Goal: Task Accomplishment & Management: Use online tool/utility

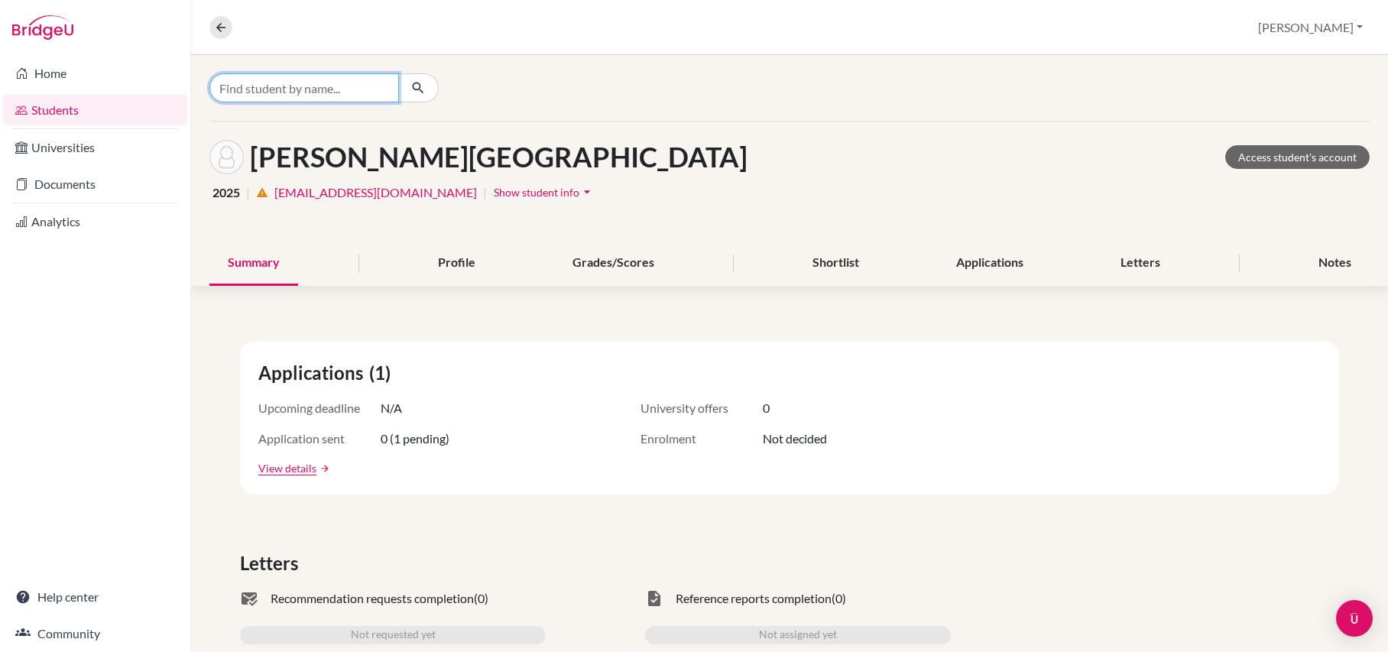
click at [329, 87] on input "Find student by name..." at bounding box center [304, 87] width 190 height 29
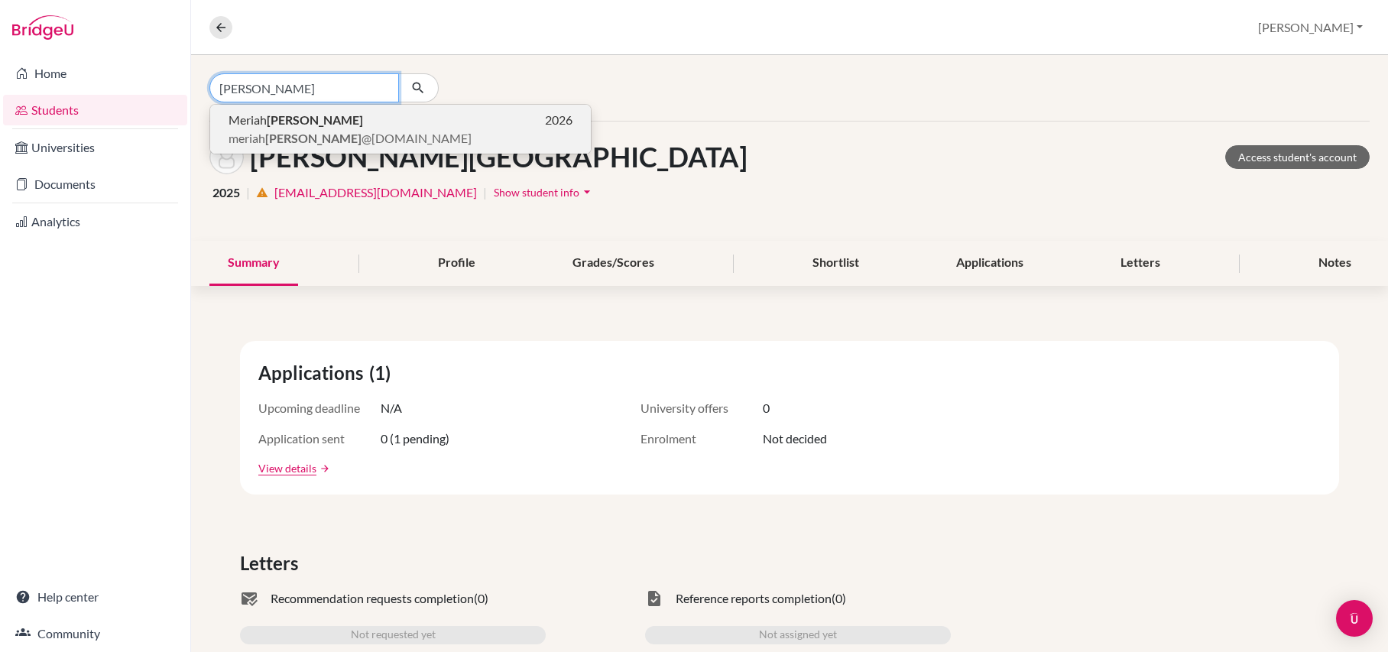
type input "baker"
click at [313, 138] on span "meriah baker @topamail.com" at bounding box center [350, 138] width 243 height 18
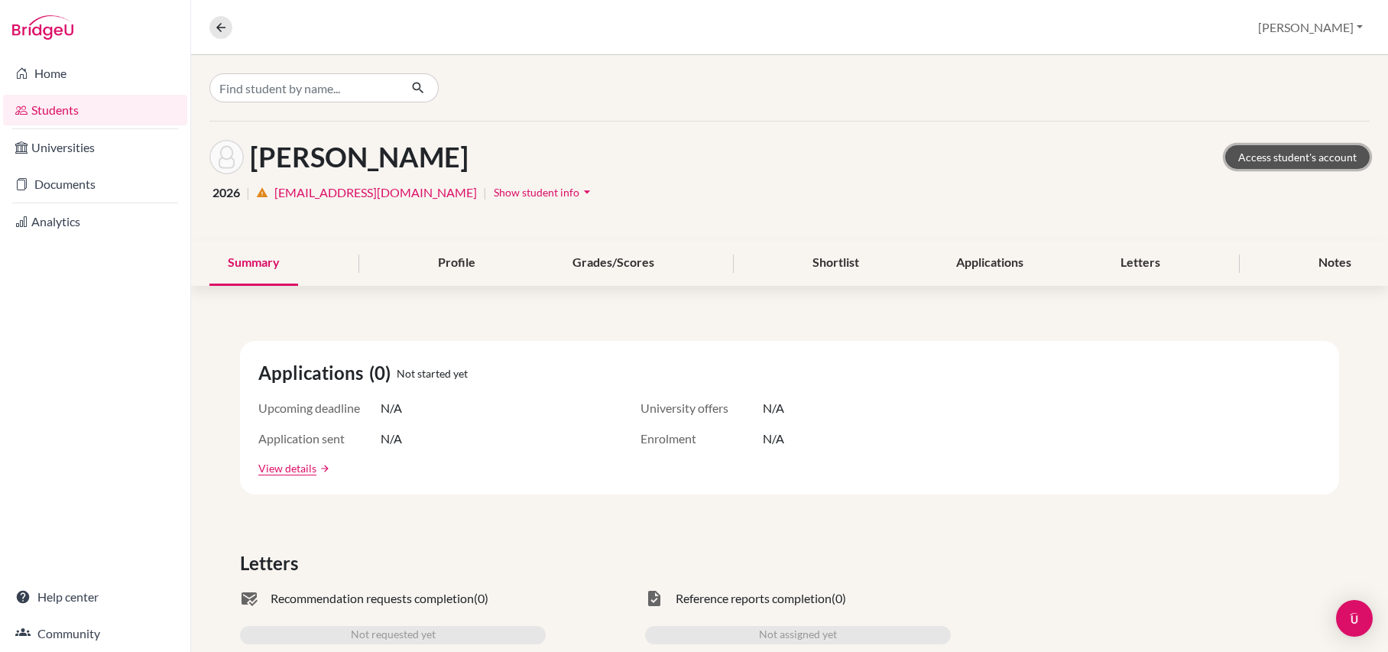
click at [1337, 155] on link "Access student's account" at bounding box center [1297, 157] width 144 height 24
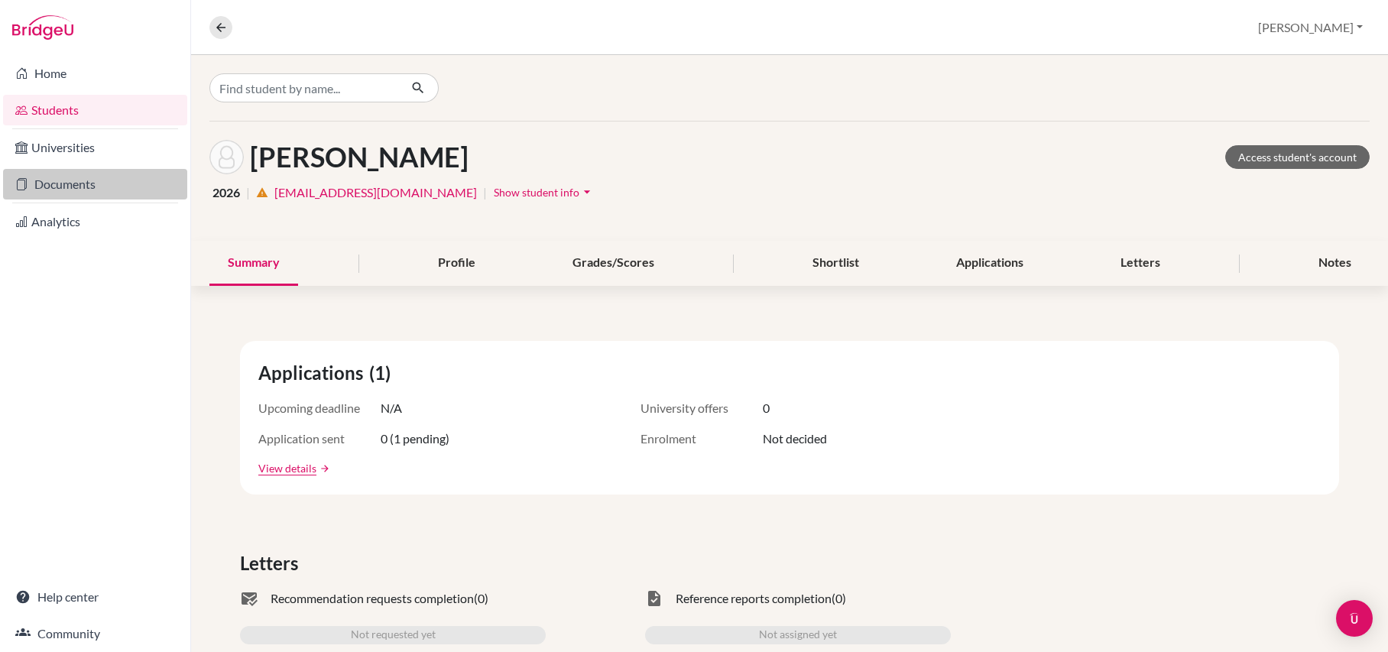
click at [102, 179] on link "Documents" at bounding box center [95, 184] width 184 height 31
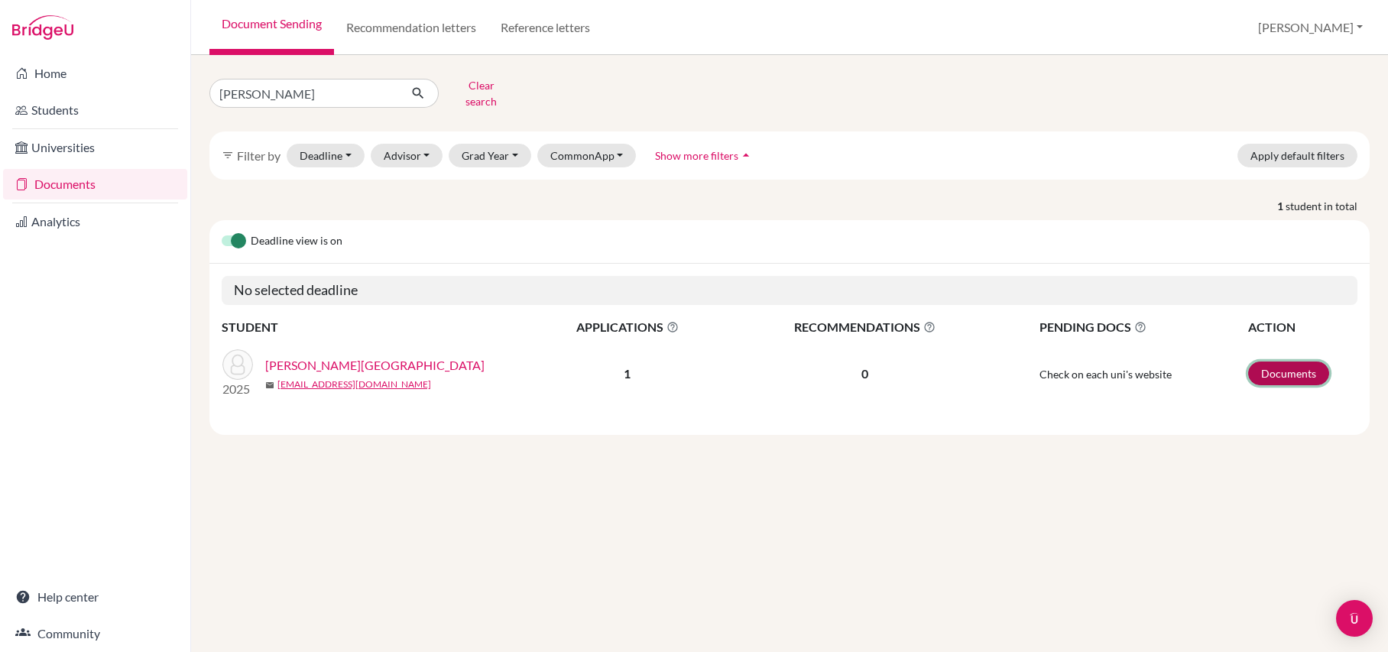
click at [1291, 371] on link "Documents" at bounding box center [1288, 374] width 81 height 24
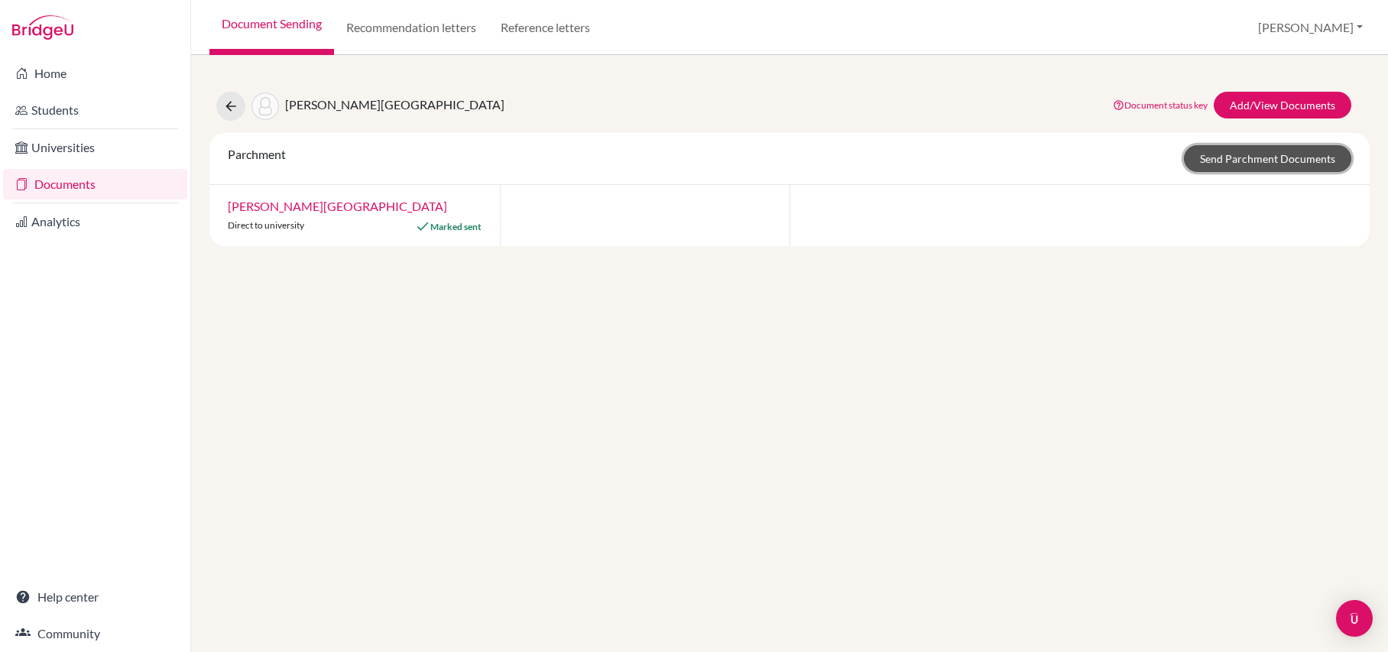
click at [1246, 155] on link "Send Parchment Documents" at bounding box center [1267, 158] width 167 height 27
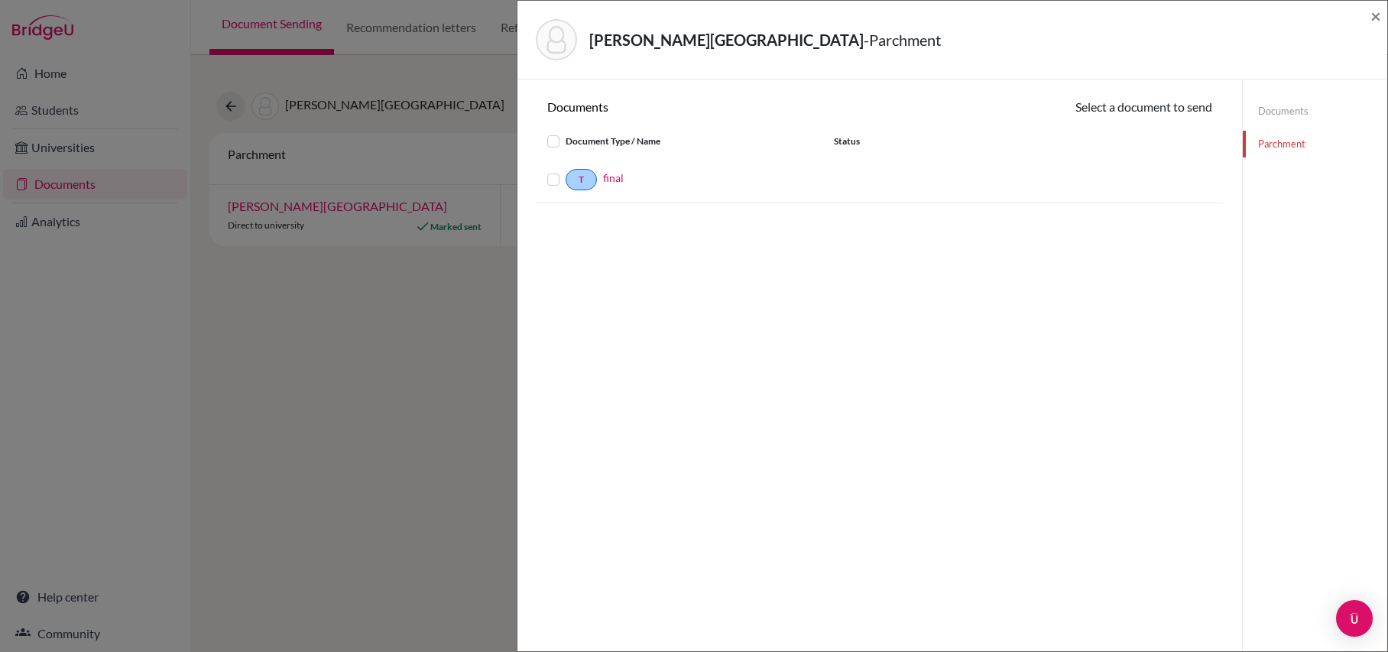
click at [566, 170] on label at bounding box center [566, 170] width 0 height 0
click at [0, 0] on input "checkbox" at bounding box center [0, 0] width 0 height 0
click at [1155, 109] on button "Continue" at bounding box center [1170, 110] width 85 height 24
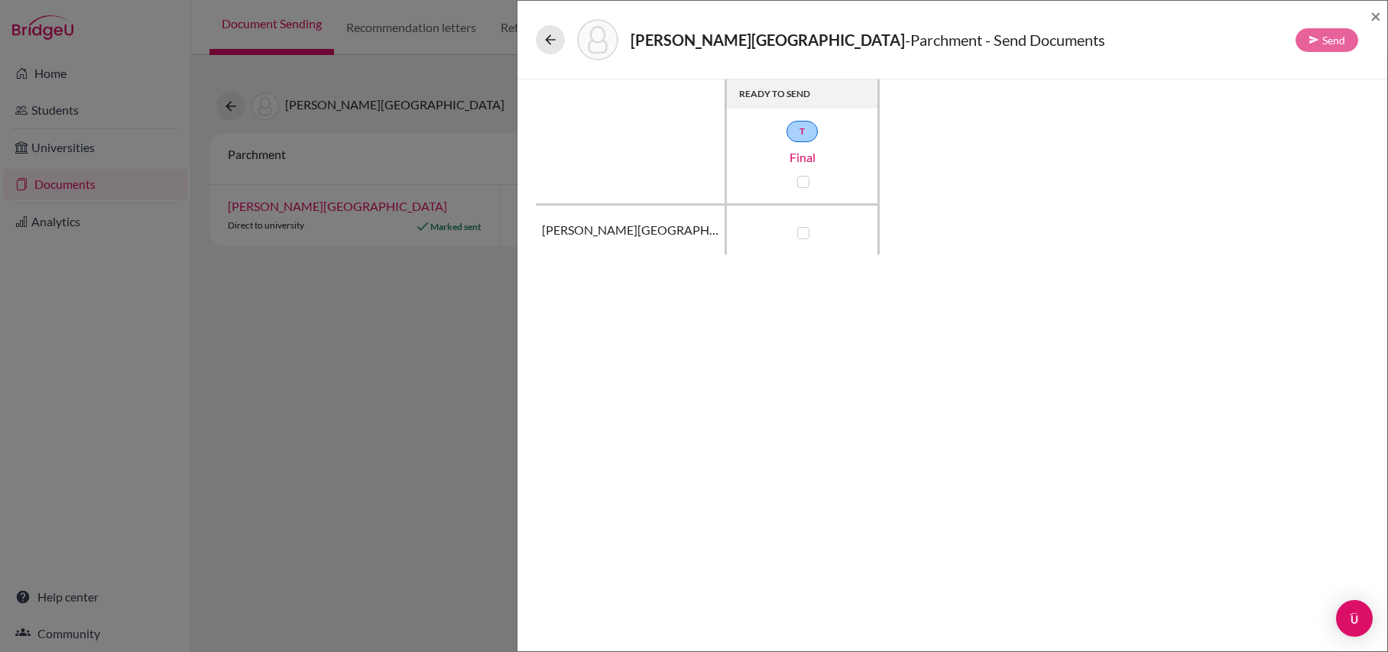
click at [803, 232] on label at bounding box center [803, 233] width 12 height 12
click at [803, 232] on input "checkbox" at bounding box center [800, 231] width 12 height 15
checkbox input "true"
click at [1316, 45] on button "Send" at bounding box center [1327, 40] width 63 height 24
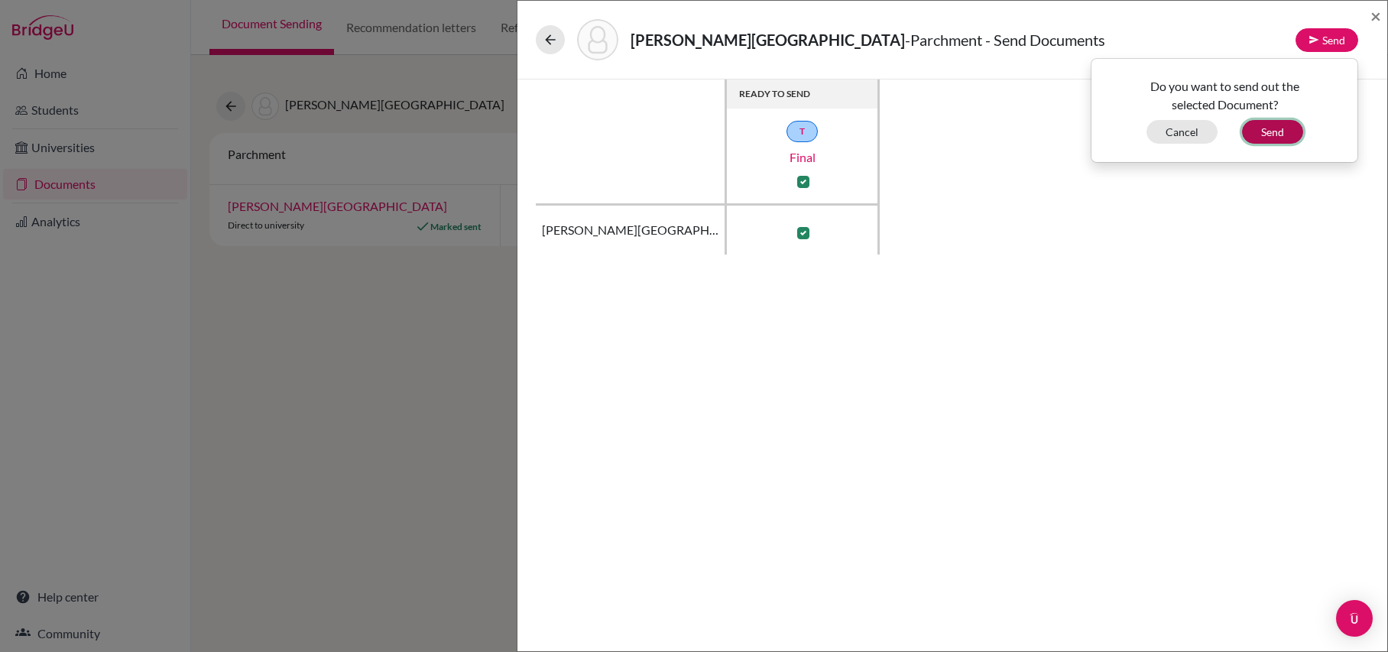
click at [1269, 134] on button "Send" at bounding box center [1272, 132] width 61 height 24
checkbox input "false"
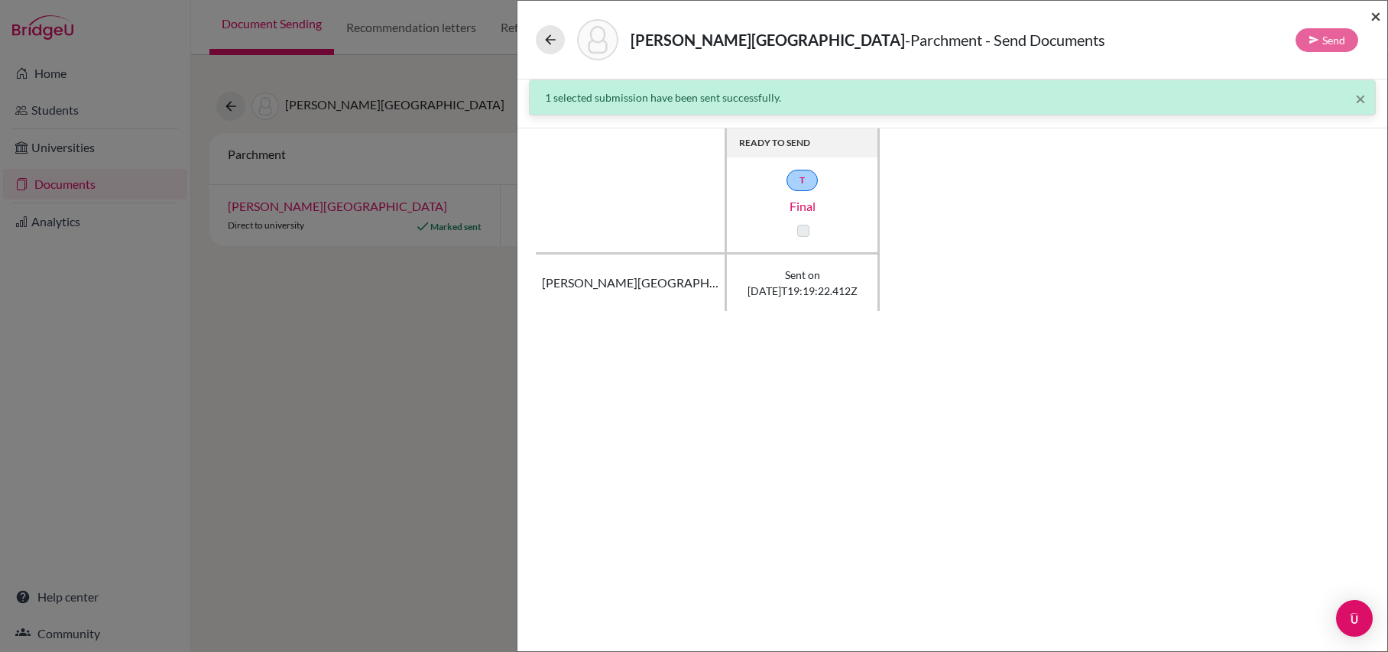
click at [1378, 12] on span "×" at bounding box center [1376, 16] width 11 height 22
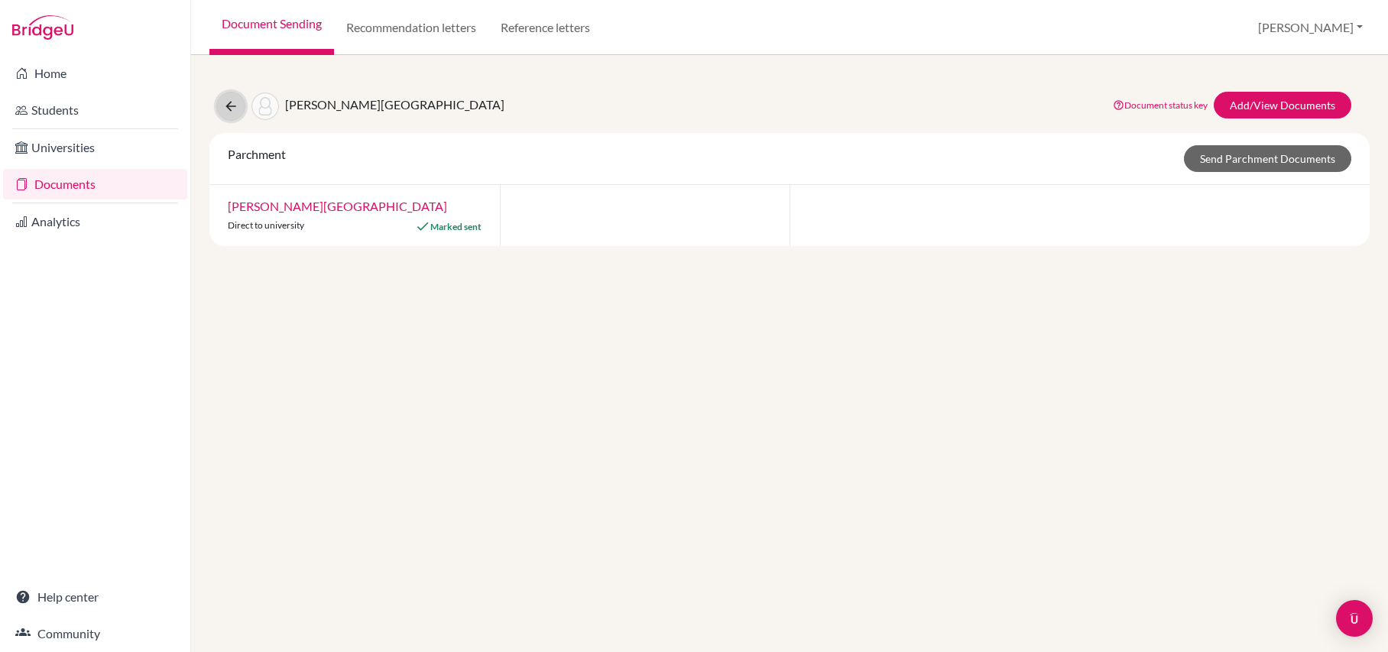
click at [232, 102] on icon at bounding box center [230, 106] width 15 height 15
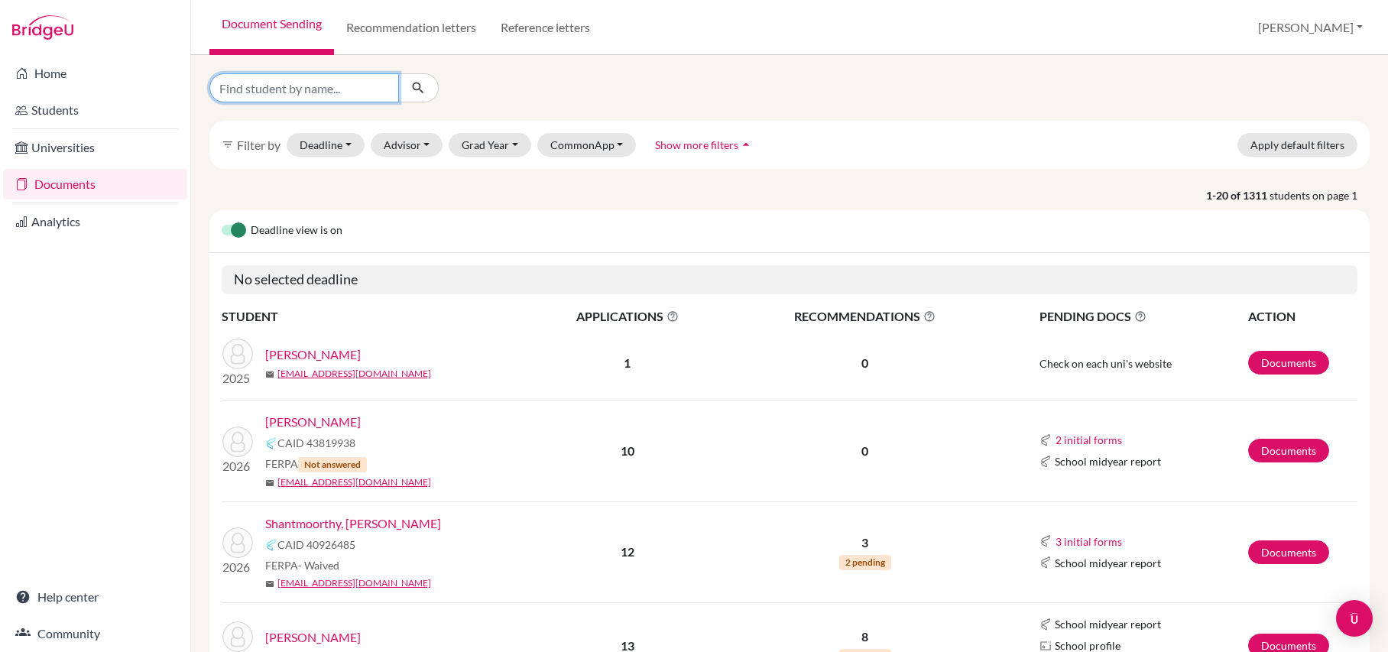
click at [324, 93] on input "Find student by name..." at bounding box center [304, 87] width 190 height 29
type input "deno"
click button "submit" at bounding box center [418, 87] width 41 height 29
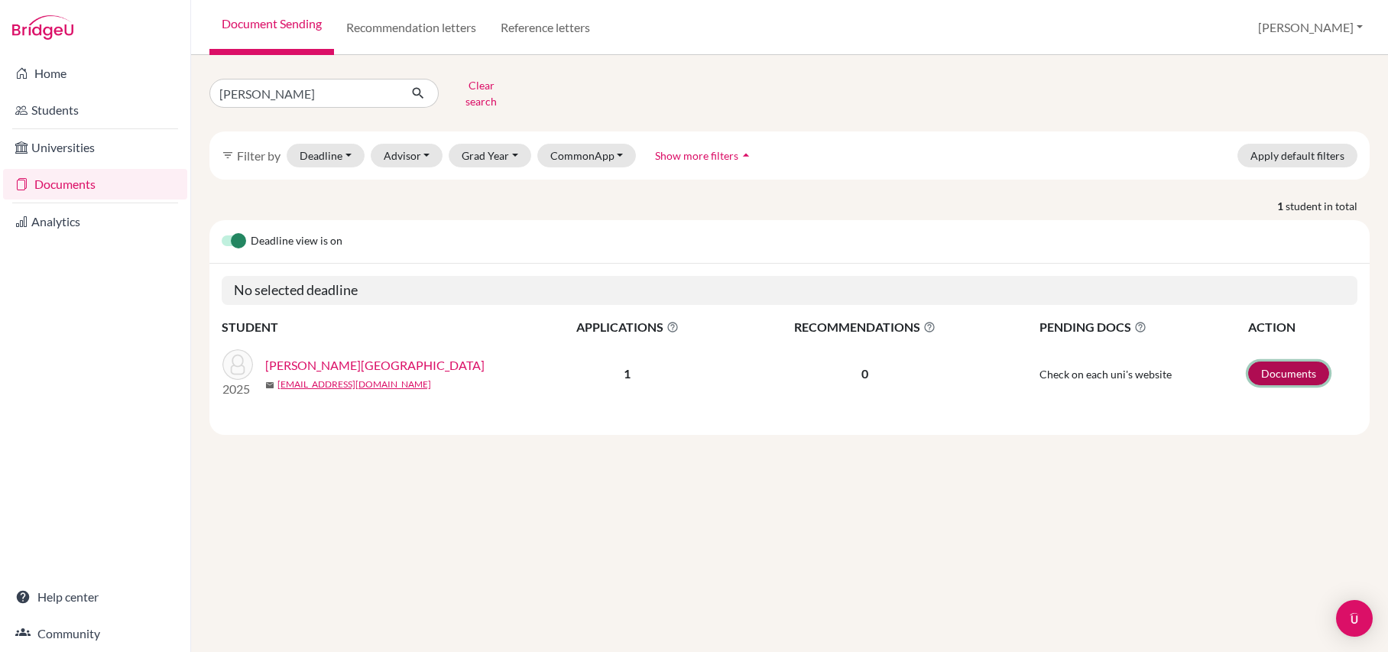
click at [1290, 367] on link "Documents" at bounding box center [1288, 374] width 81 height 24
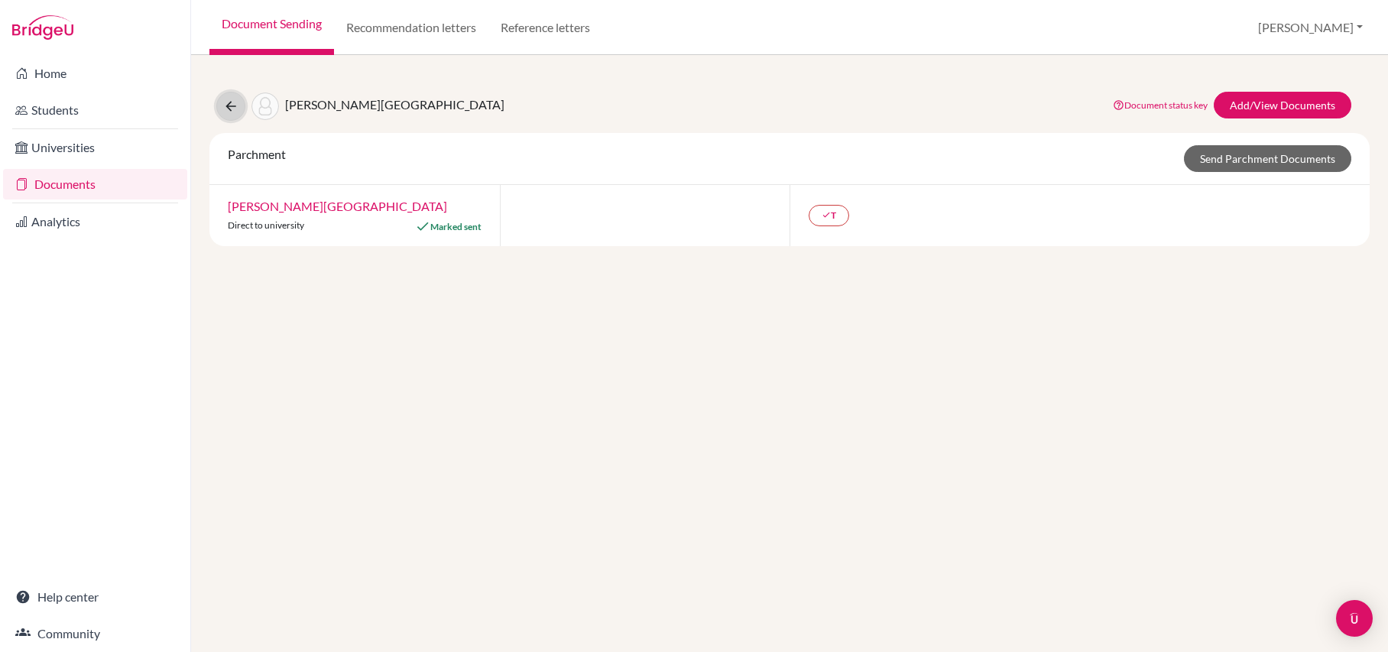
click at [232, 107] on icon at bounding box center [230, 106] width 15 height 15
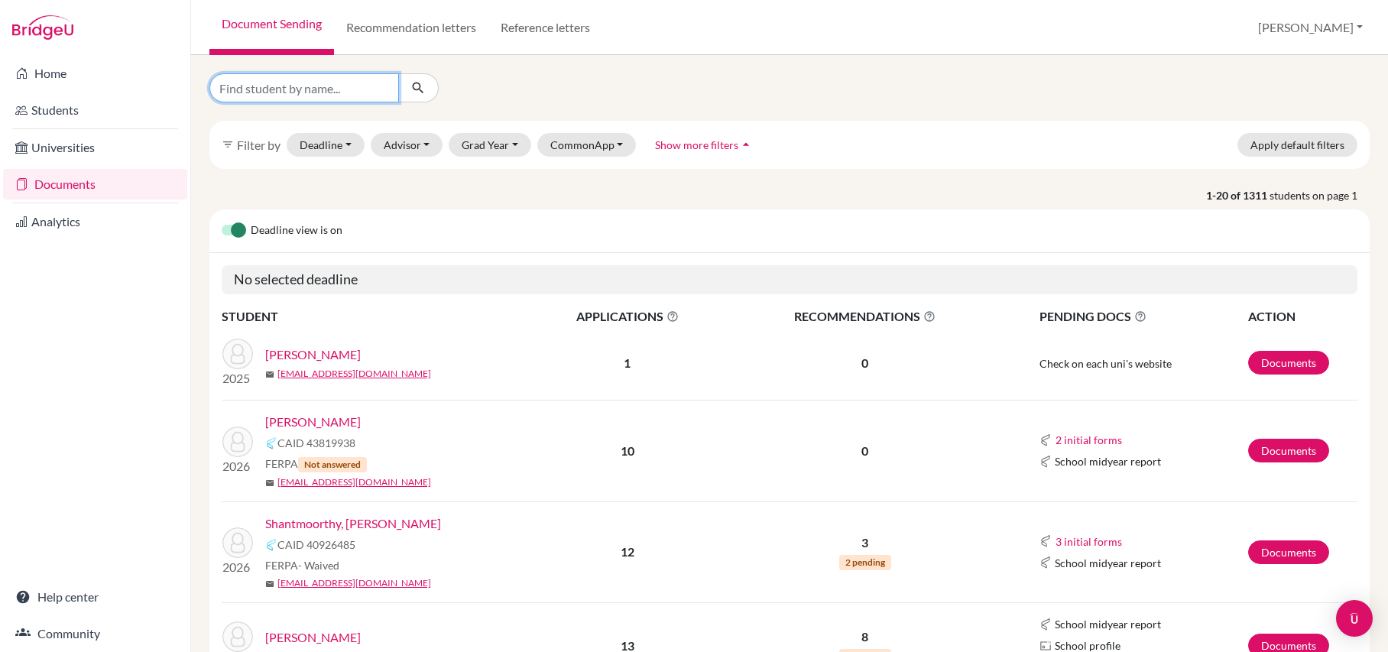
click at [279, 83] on input "Find student by name..." at bounding box center [304, 87] width 190 height 29
type input "baker"
click button "submit" at bounding box center [418, 87] width 41 height 29
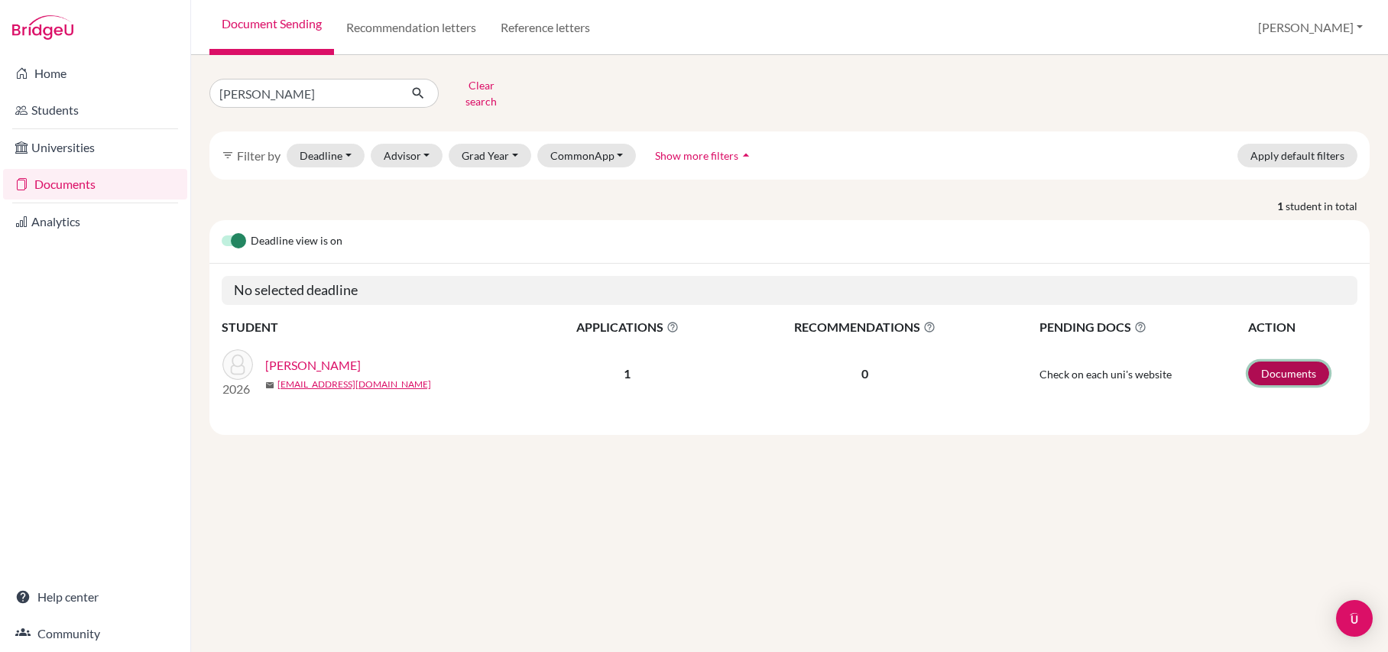
click at [1308, 371] on link "Documents" at bounding box center [1288, 374] width 81 height 24
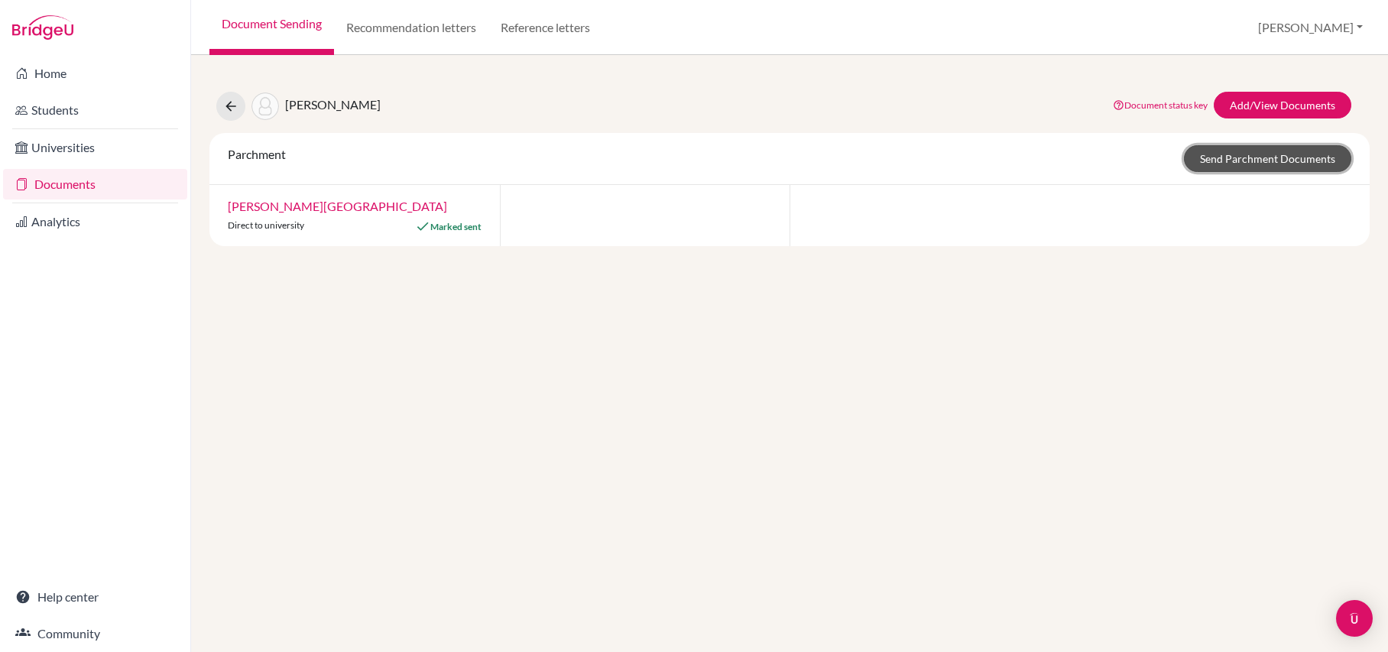
click at [1235, 155] on link "Send Parchment Documents" at bounding box center [1267, 158] width 167 height 27
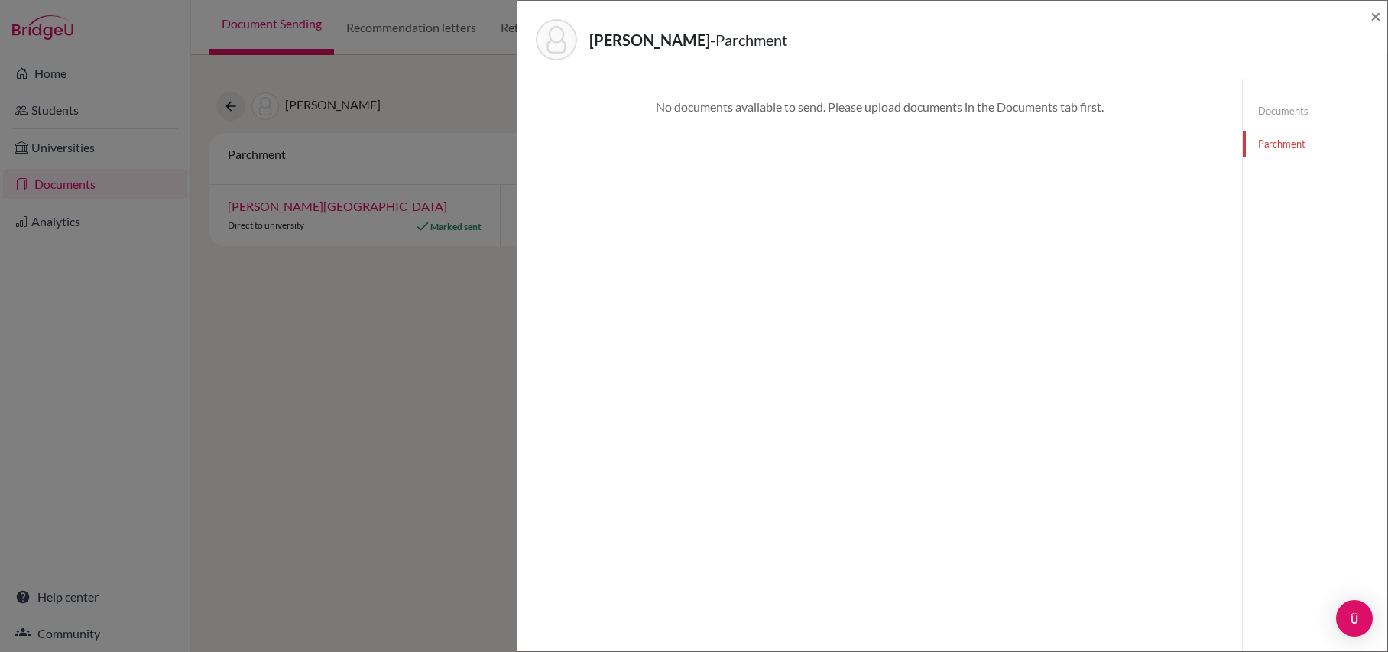
click at [401, 439] on div "[PERSON_NAME] - Parchment × No documents available to send. Please upload docum…" at bounding box center [694, 326] width 1388 height 652
click at [1375, 14] on span "×" at bounding box center [1376, 16] width 11 height 22
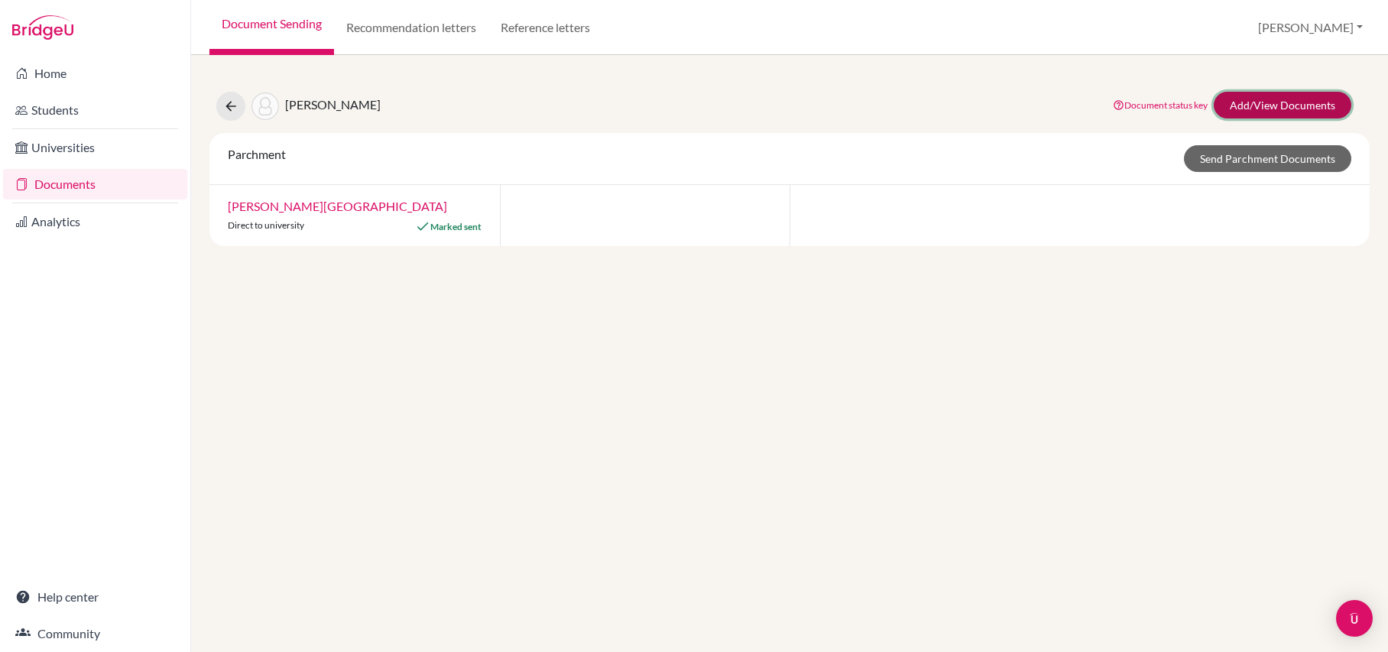
click at [1274, 106] on link "Add/View Documents" at bounding box center [1283, 105] width 138 height 27
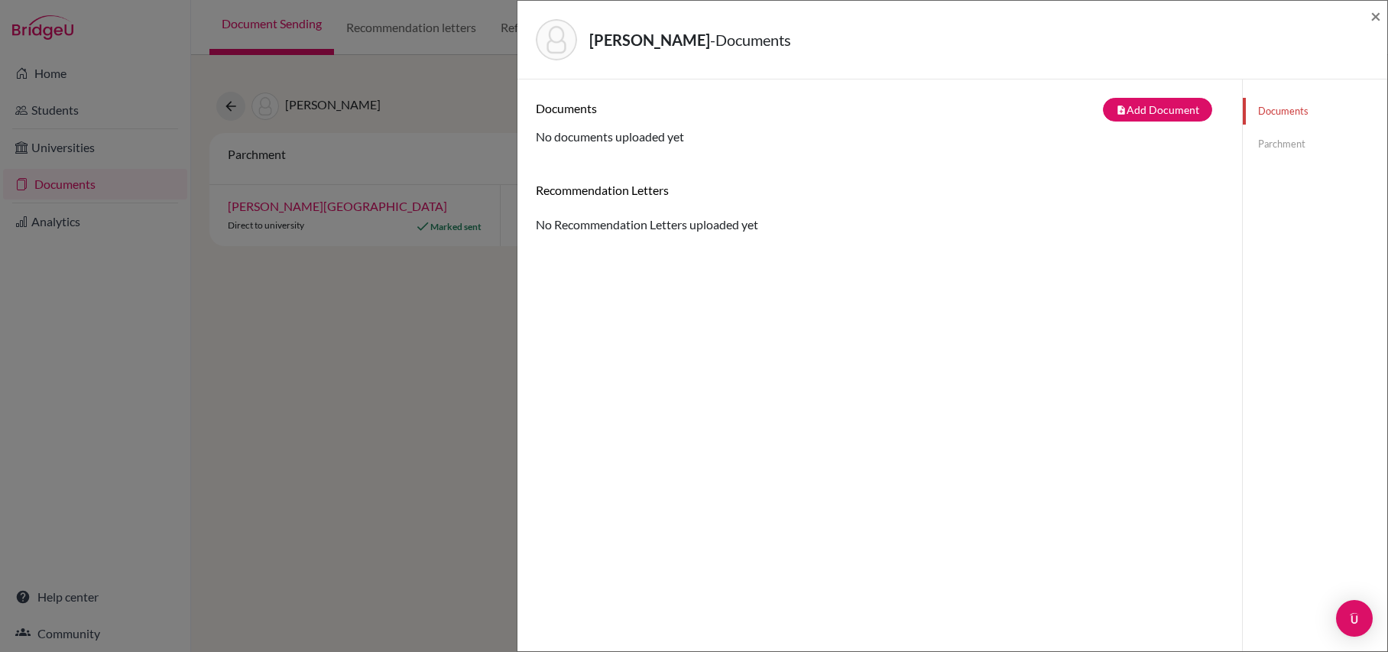
click at [335, 365] on div "[PERSON_NAME] - Documents × Documents note_add Add Document Document type Chang…" at bounding box center [694, 326] width 1388 height 652
click at [1376, 18] on span "×" at bounding box center [1376, 16] width 11 height 22
